Goal: Task Accomplishment & Management: Complete application form

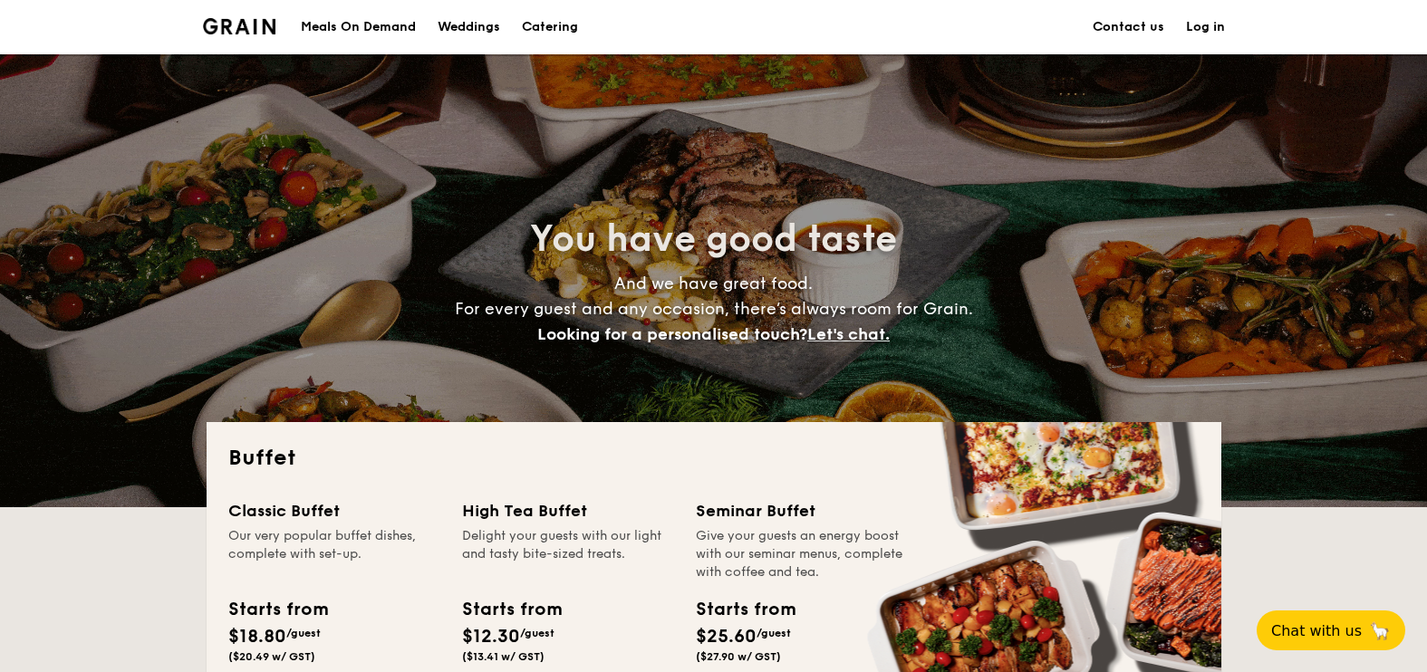
click at [1132, 18] on link "Contact us" at bounding box center [1129, 27] width 72 height 54
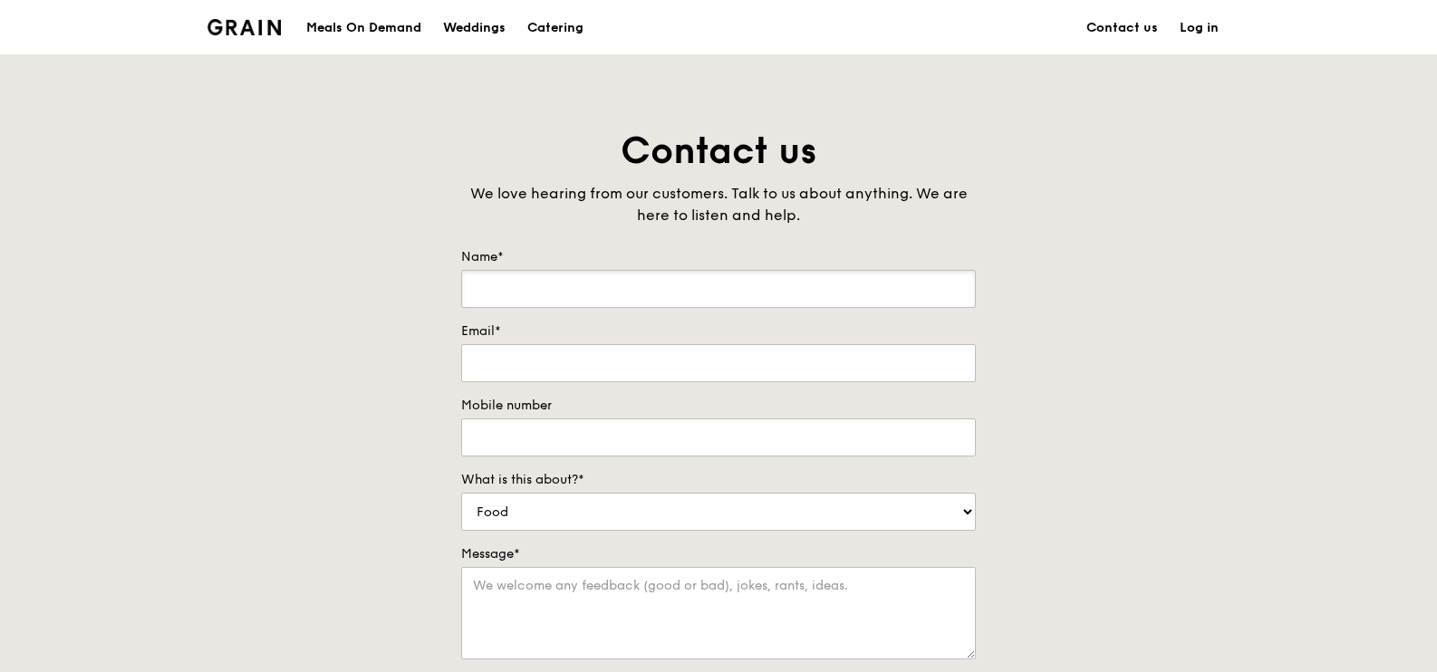
click at [717, 304] on input "Name*" at bounding box center [718, 289] width 515 height 38
type input "[PERSON_NAME]"
type input "[EMAIL_ADDRESS][DOMAIN_NAME]"
type input "93879331"
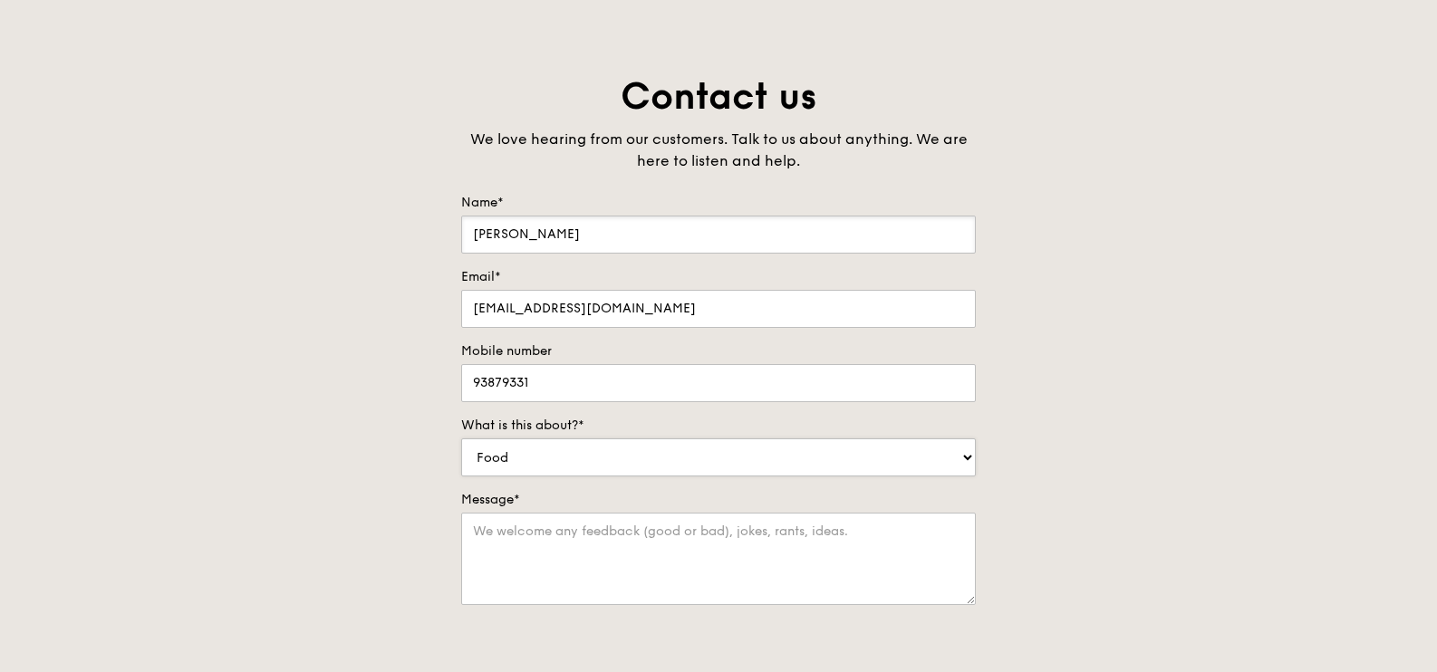
type input "[PERSON_NAME]"
select select "Catering"
click at [712, 564] on textarea "Message*" at bounding box center [718, 559] width 515 height 92
type textarea "h"
click at [712, 564] on textarea "h" at bounding box center [718, 559] width 515 height 92
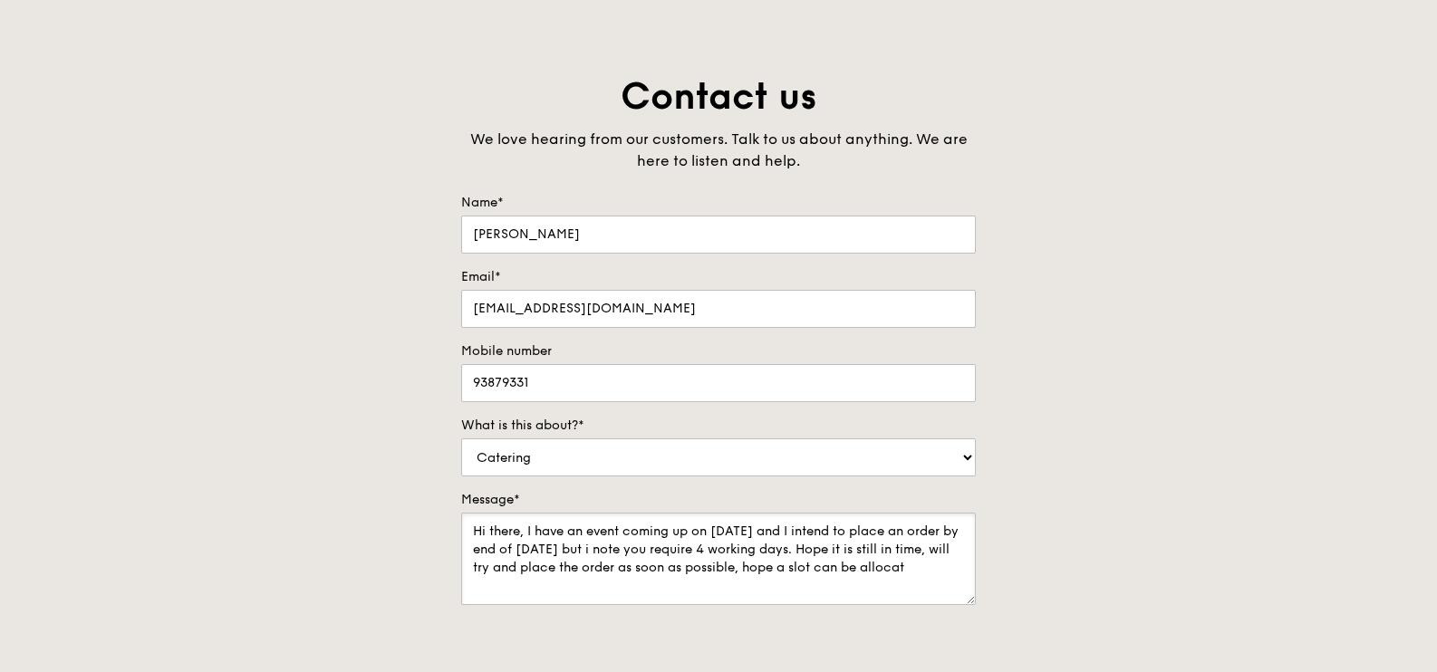
type textarea "Hi there, I have an event coming up on [DATE] and I intend to place an order by…"
